Goal: Transaction & Acquisition: Book appointment/travel/reservation

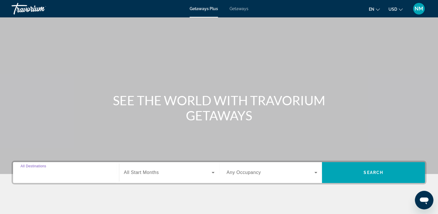
click at [75, 170] on input "Destination All Destinations" at bounding box center [66, 172] width 91 height 7
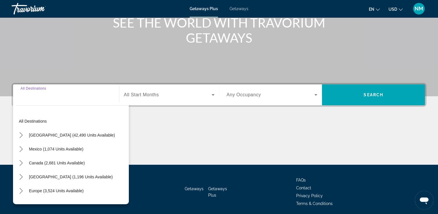
scroll to position [99, 0]
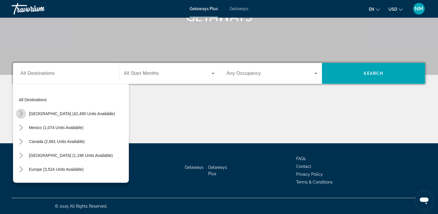
click at [22, 110] on mat-icon "Toggle United States (42,490 units available) submenu" at bounding box center [21, 114] width 10 height 10
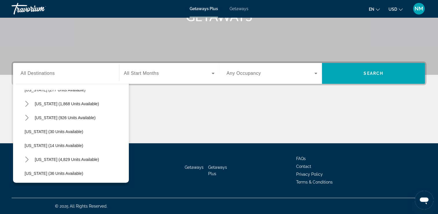
scroll to position [63, 0]
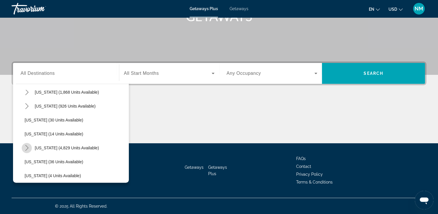
click at [28, 147] on icon "Toggle Florida (4,829 units available) submenu" at bounding box center [27, 148] width 6 height 6
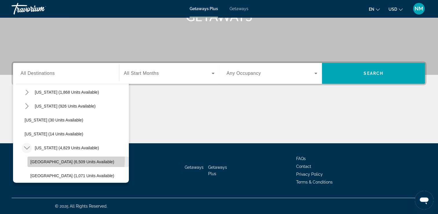
click at [64, 159] on span "[GEOGRAPHIC_DATA] (6,509 units available)" at bounding box center [72, 161] width 84 height 5
type input "**********"
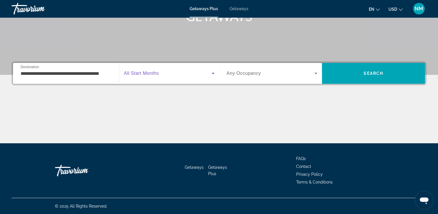
click at [162, 71] on span "Search widget" at bounding box center [168, 73] width 88 height 7
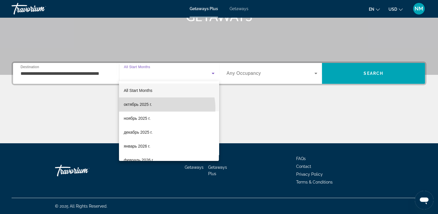
click at [154, 108] on mat-option "октябрь 2025 г." at bounding box center [169, 104] width 100 height 14
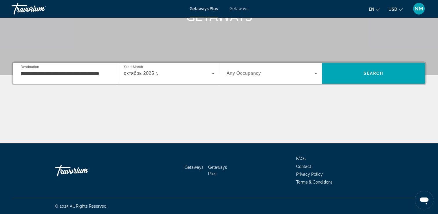
click at [224, 75] on div "Occupancy Any Occupancy" at bounding box center [272, 73] width 100 height 16
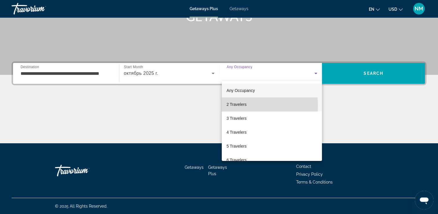
click at [229, 105] on span "2 Travelers" at bounding box center [236, 104] width 20 height 7
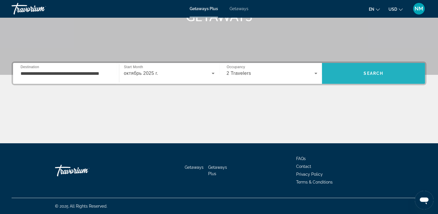
click at [361, 74] on span "Search" at bounding box center [373, 73] width 103 height 14
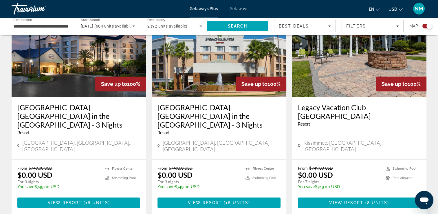
scroll to position [232, 0]
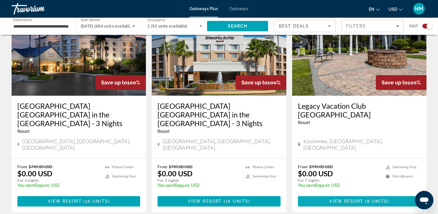
click at [389, 194] on span "Main content" at bounding box center [359, 201] width 123 height 14
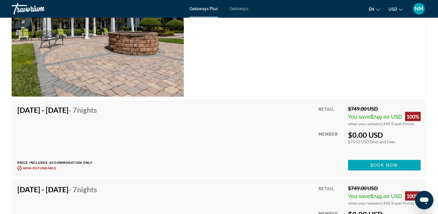
scroll to position [1205, 0]
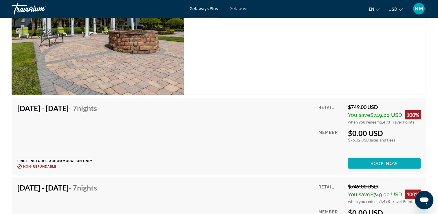
click at [376, 161] on span "Book now" at bounding box center [385, 163] width 28 height 5
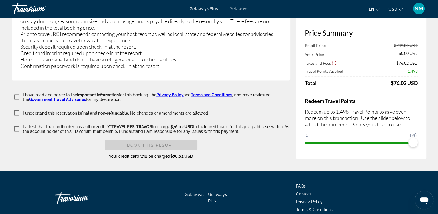
scroll to position [1199, 0]
